Goal: Information Seeking & Learning: Learn about a topic

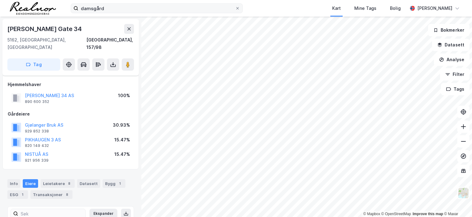
scroll to position [52, 0]
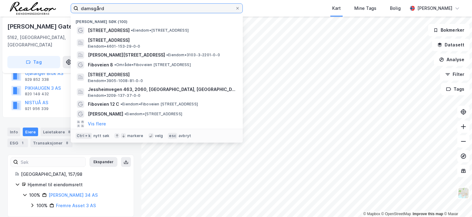
click at [122, 6] on input "damsgård" at bounding box center [156, 8] width 157 height 9
drag, startPoint x: 122, startPoint y: 6, endPoint x: 50, endPoint y: 8, distance: 71.7
click at [50, 8] on div "damsgård Nylige søk (100) [STREET_ADDRESS] • Eiendom • [STREET_ADDRESS] • 4601-…" at bounding box center [236, 8] width 472 height 17
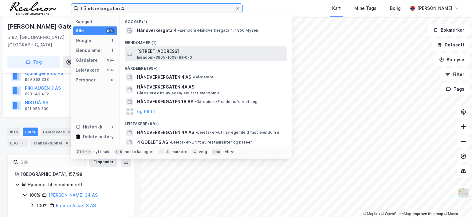
type input "håndverkergaten 4"
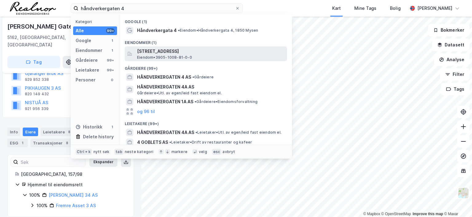
click at [166, 51] on span "[STREET_ADDRESS]" at bounding box center [211, 51] width 148 height 7
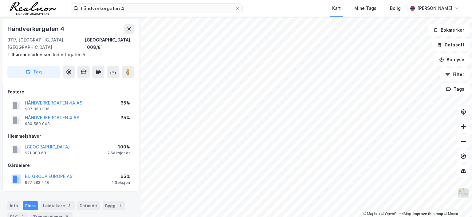
scroll to position [52, 0]
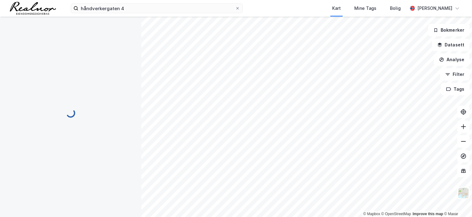
scroll to position [1, 0]
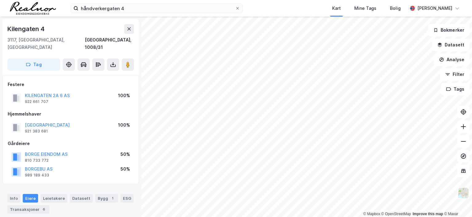
scroll to position [1, 0]
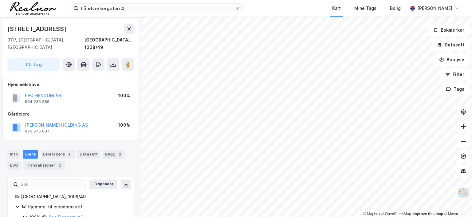
scroll to position [1, 0]
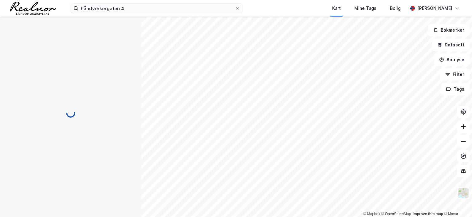
scroll to position [1, 0]
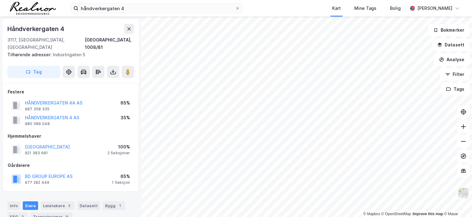
scroll to position [1, 0]
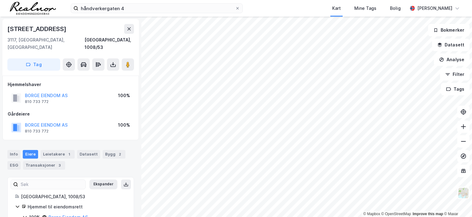
scroll to position [1, 0]
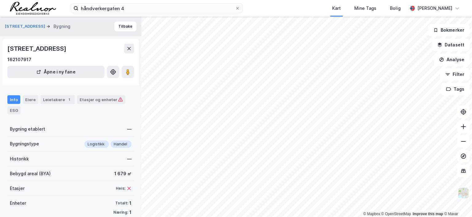
scroll to position [1, 0]
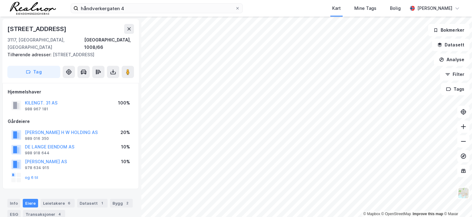
scroll to position [1, 0]
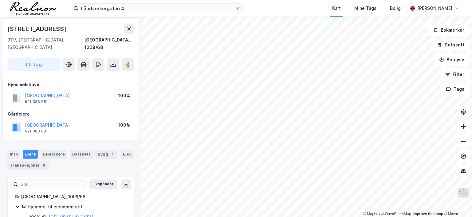
scroll to position [1, 0]
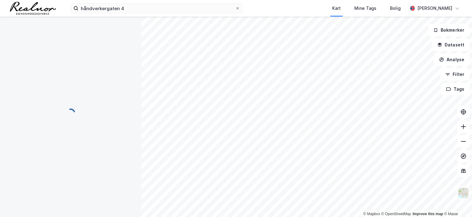
scroll to position [1, 0]
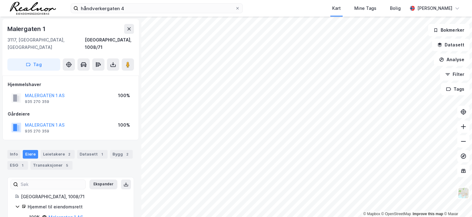
scroll to position [1, 0]
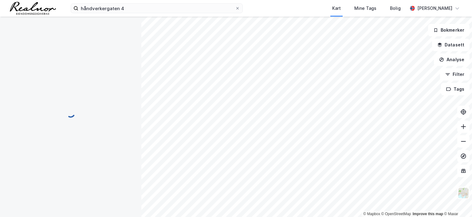
scroll to position [1, 0]
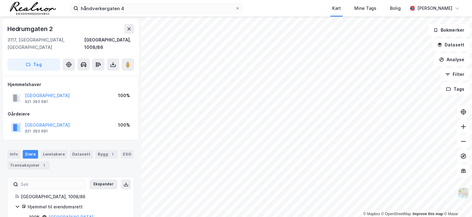
scroll to position [1, 0]
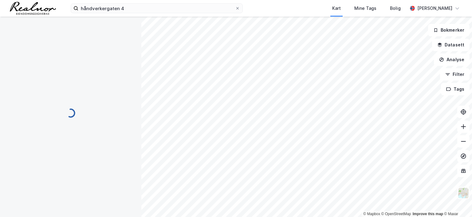
scroll to position [1, 0]
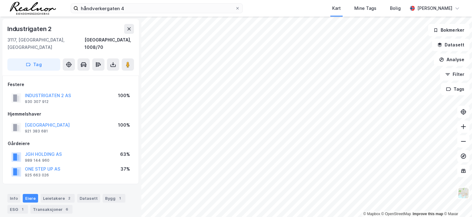
scroll to position [1, 0]
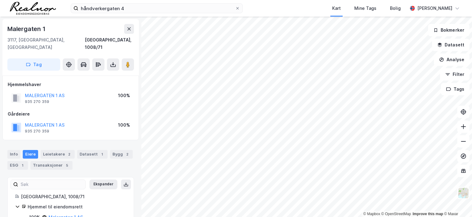
scroll to position [1, 0]
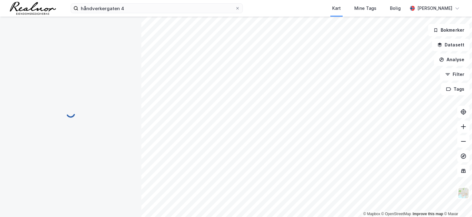
scroll to position [1, 0]
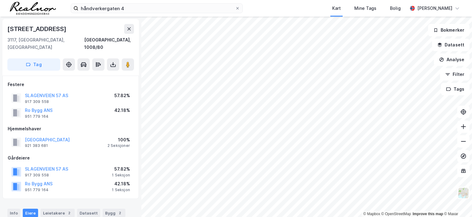
scroll to position [1, 0]
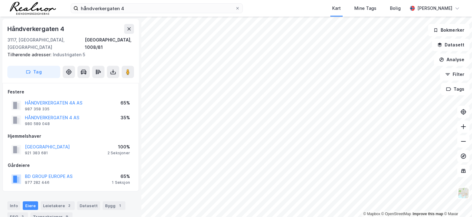
scroll to position [1, 0]
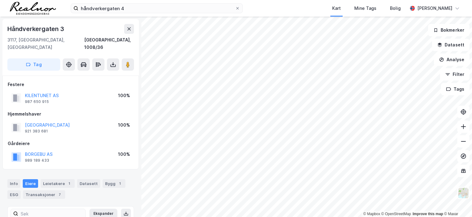
scroll to position [1, 0]
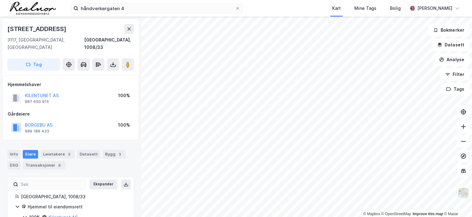
scroll to position [1, 0]
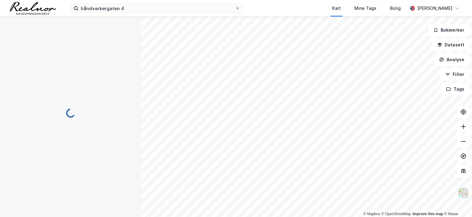
scroll to position [1, 0]
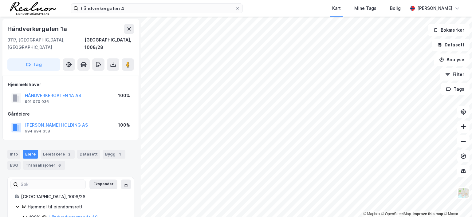
scroll to position [1, 0]
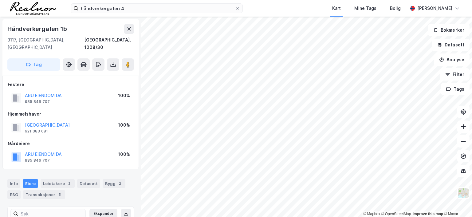
scroll to position [1, 0]
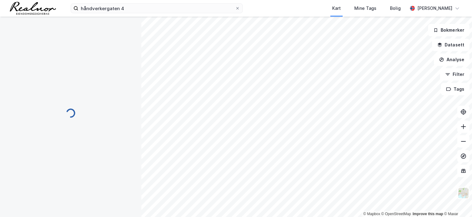
scroll to position [1, 0]
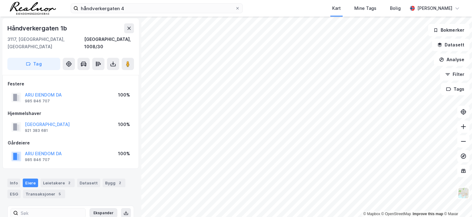
scroll to position [1, 0]
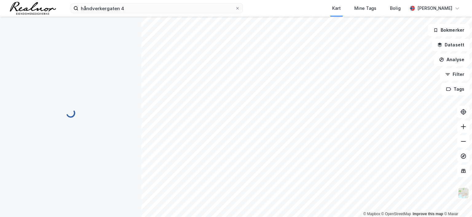
scroll to position [1, 0]
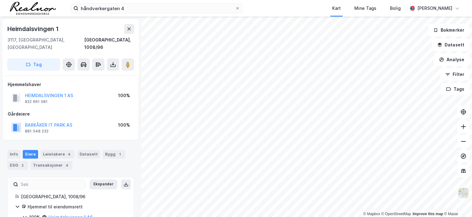
scroll to position [1, 0]
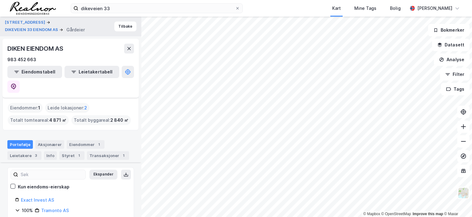
scroll to position [62, 0]
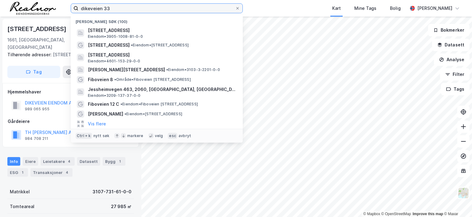
drag, startPoint x: 117, startPoint y: 11, endPoint x: 61, endPoint y: 10, distance: 56.0
click at [61, 10] on div "dikeveien 33 Nylige søk (100) Håndverkergaten 4, 3117, TØNSBERG, TØNSBERG Eiend…" at bounding box center [236, 8] width 472 height 17
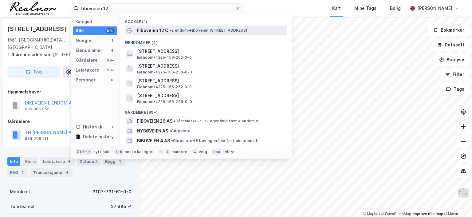
click at [160, 31] on span "Fiboveien 12 C" at bounding box center [152, 30] width 31 height 7
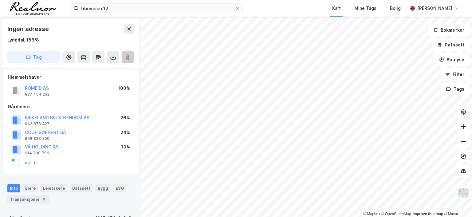
click at [128, 57] on image at bounding box center [128, 57] width 4 height 6
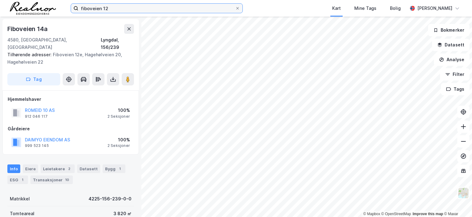
click at [121, 9] on input "fiboveien 12" at bounding box center [156, 8] width 157 height 9
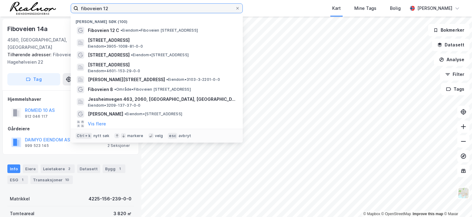
drag, startPoint x: 117, startPoint y: 9, endPoint x: 20, endPoint y: 6, distance: 97.2
click at [20, 6] on div "fiboveien 12 Nylige søk (100) Fiboveien 12 C • Eiendom • Fiboveien 12 C, 4580 L…" at bounding box center [236, 8] width 472 height 17
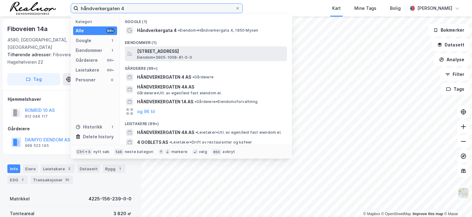
type input "håndverkergaten 4"
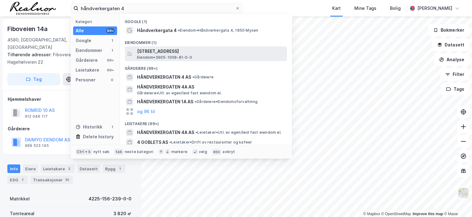
click at [181, 53] on span "[STREET_ADDRESS]" at bounding box center [211, 51] width 148 height 7
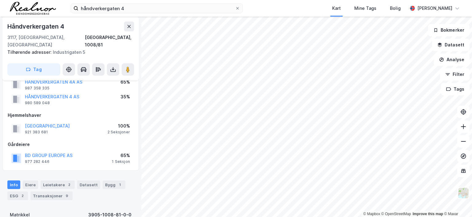
scroll to position [62, 0]
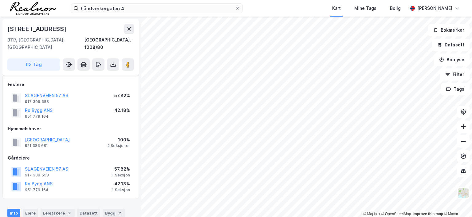
scroll to position [62, 0]
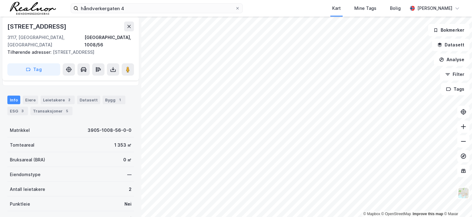
scroll to position [62, 0]
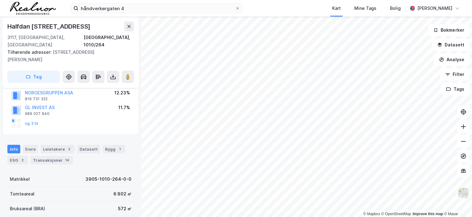
scroll to position [62, 0]
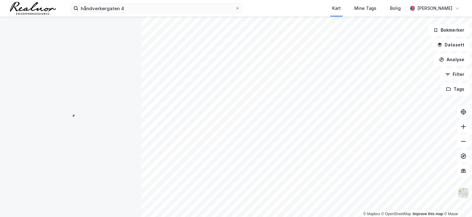
scroll to position [62, 0]
